Goal: Find specific page/section

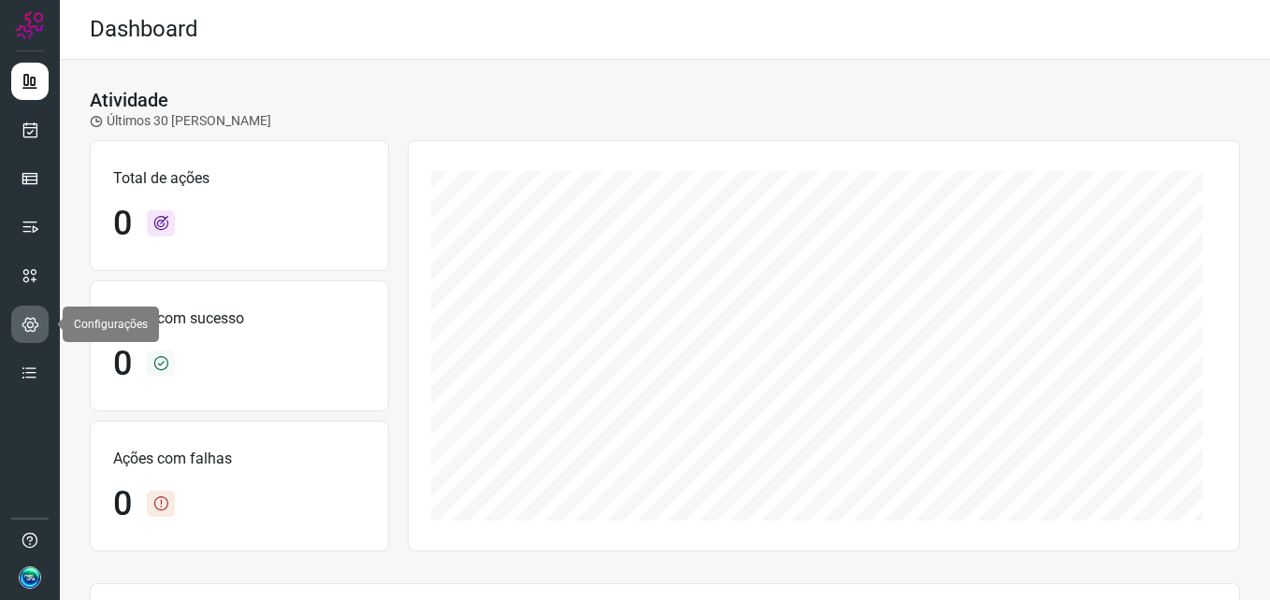
click at [29, 332] on icon at bounding box center [31, 324] width 18 height 19
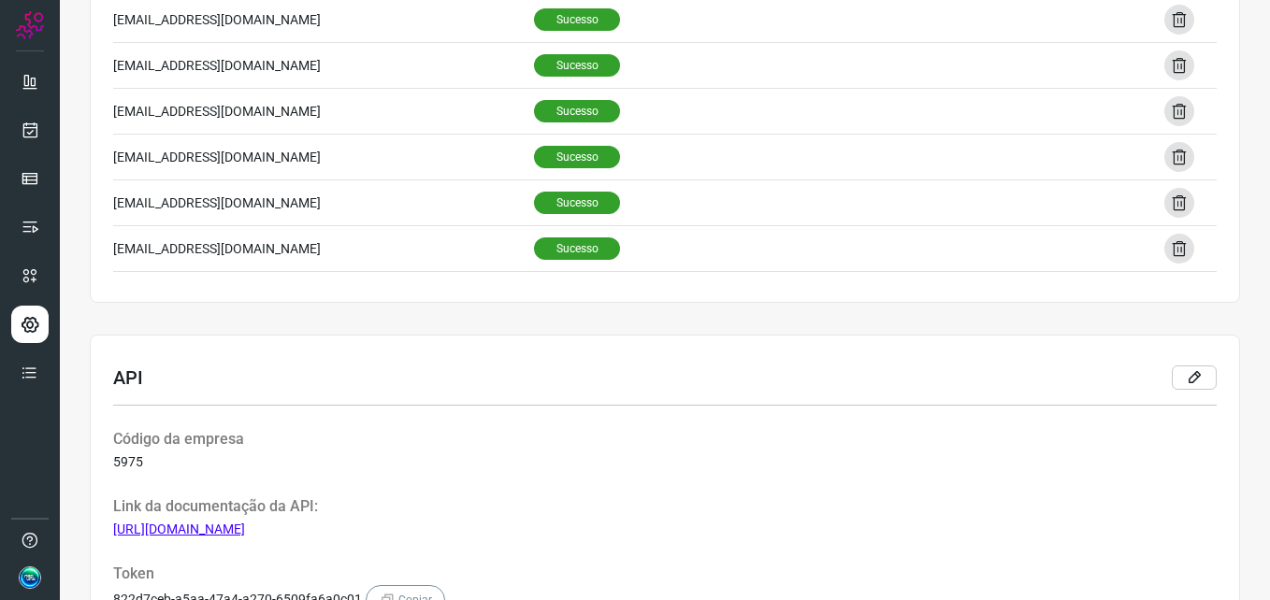
scroll to position [468, 0]
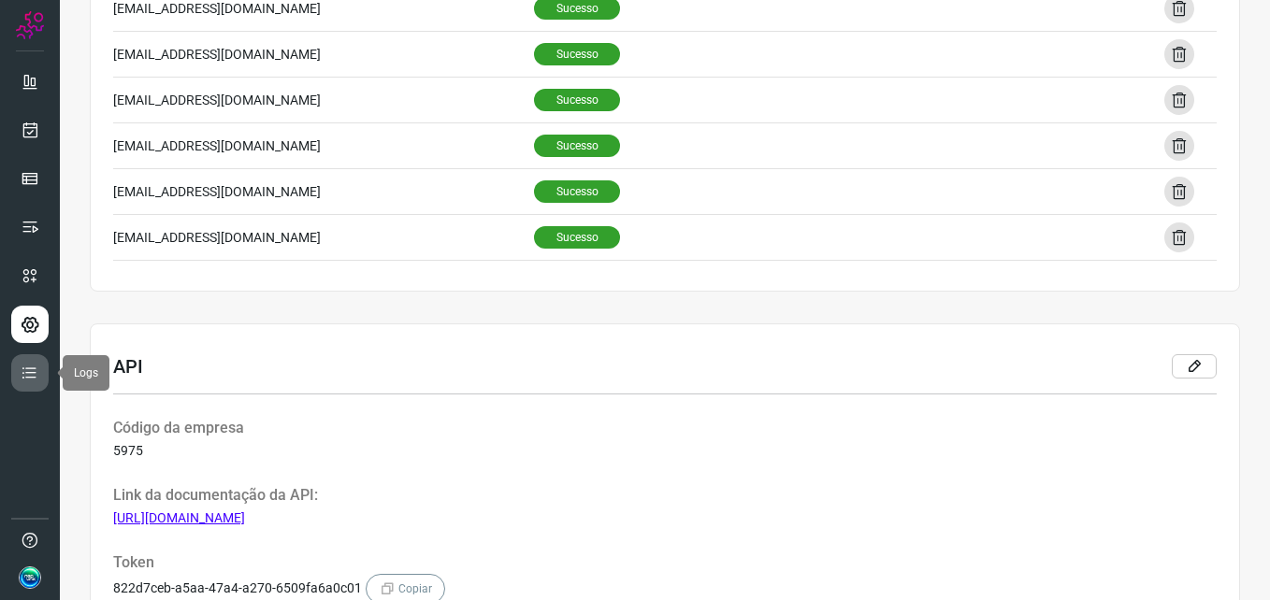
click at [26, 364] on icon at bounding box center [30, 373] width 19 height 19
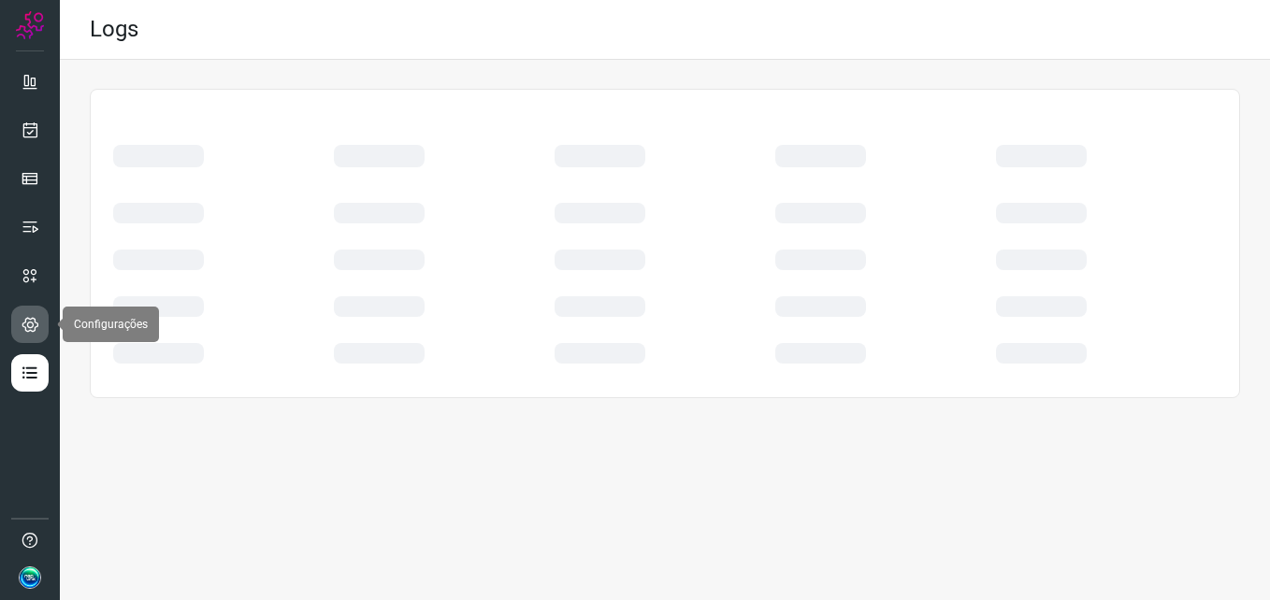
click at [23, 325] on icon at bounding box center [31, 324] width 18 height 19
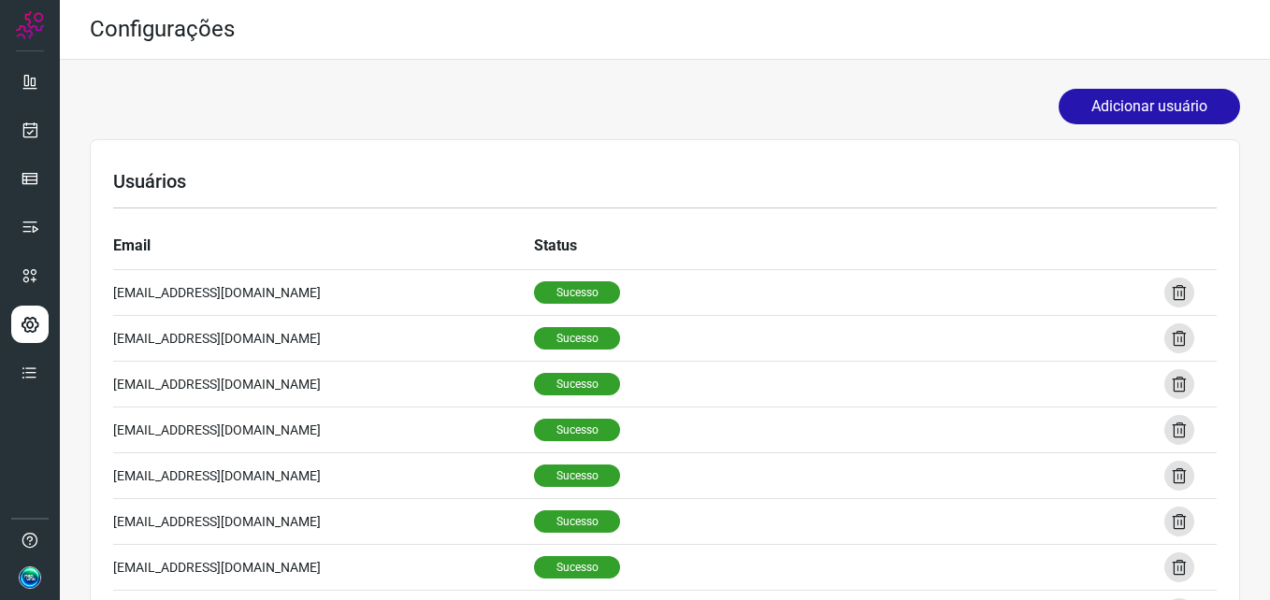
click at [36, 579] on img at bounding box center [30, 578] width 22 height 22
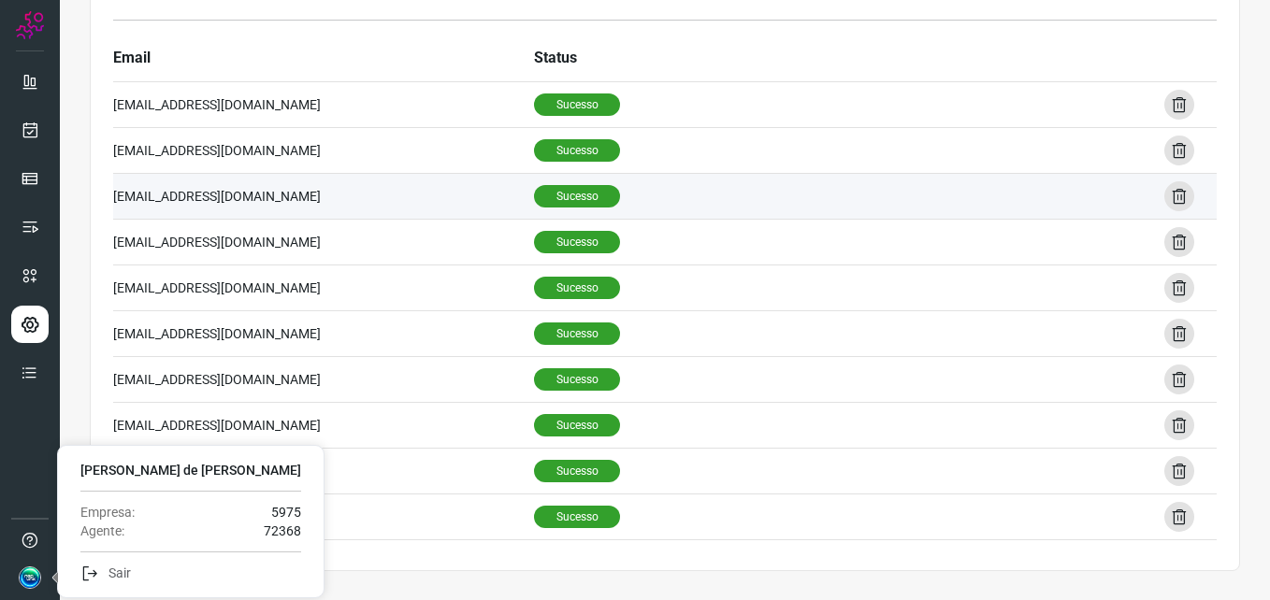
scroll to position [374, 0]
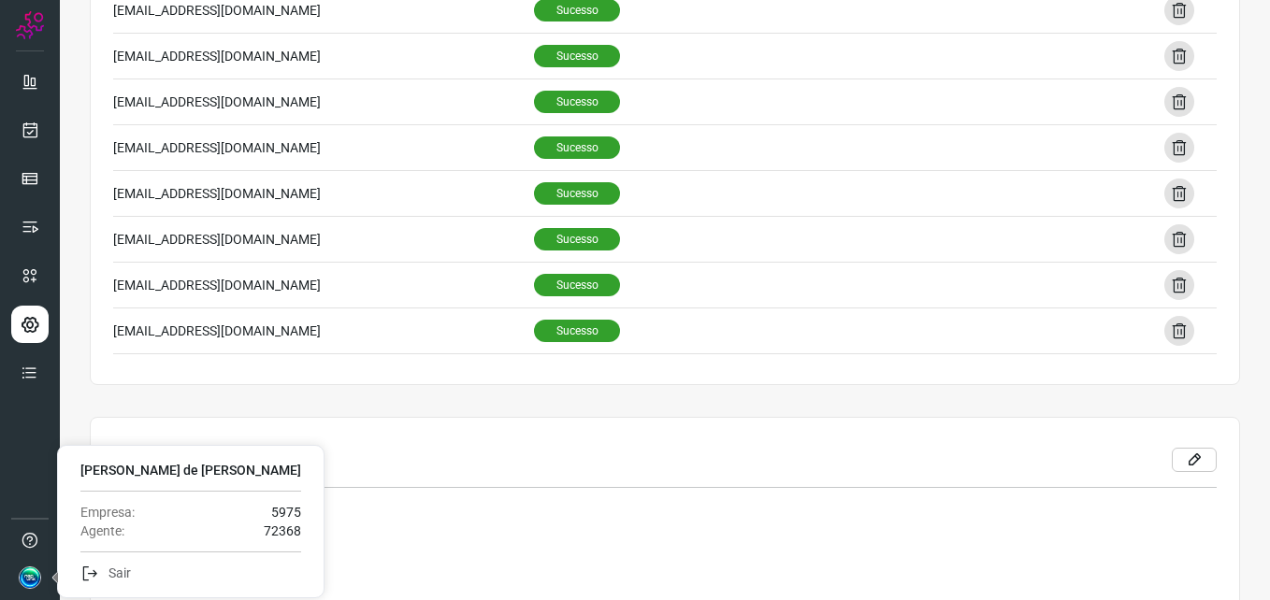
click at [23, 570] on img at bounding box center [30, 578] width 22 height 22
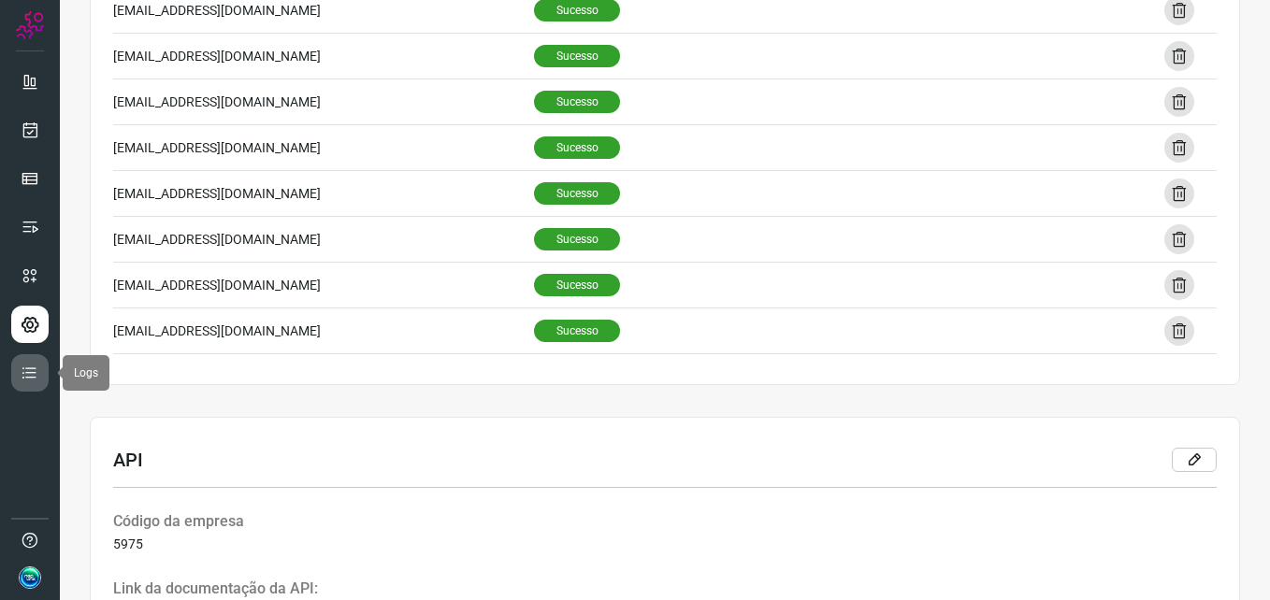
click at [34, 368] on icon at bounding box center [30, 373] width 19 height 19
